Goal: Task Accomplishment & Management: Use online tool/utility

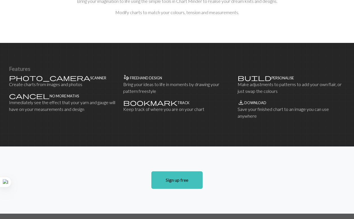
scroll to position [288, 0]
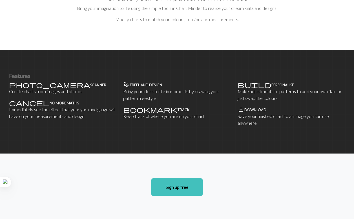
click at [187, 192] on link "Sign up free" at bounding box center [176, 186] width 51 height 17
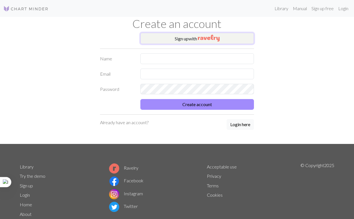
click at [243, 41] on button "Sign up with" at bounding box center [197, 38] width 114 height 11
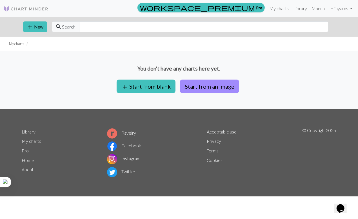
click at [211, 89] on button "Start from an image" at bounding box center [209, 86] width 59 height 14
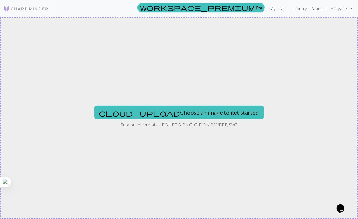
click at [205, 117] on button "cloud_upload Choose an image to get started" at bounding box center [179, 112] width 170 height 14
